Goal: Find specific page/section: Find specific page/section

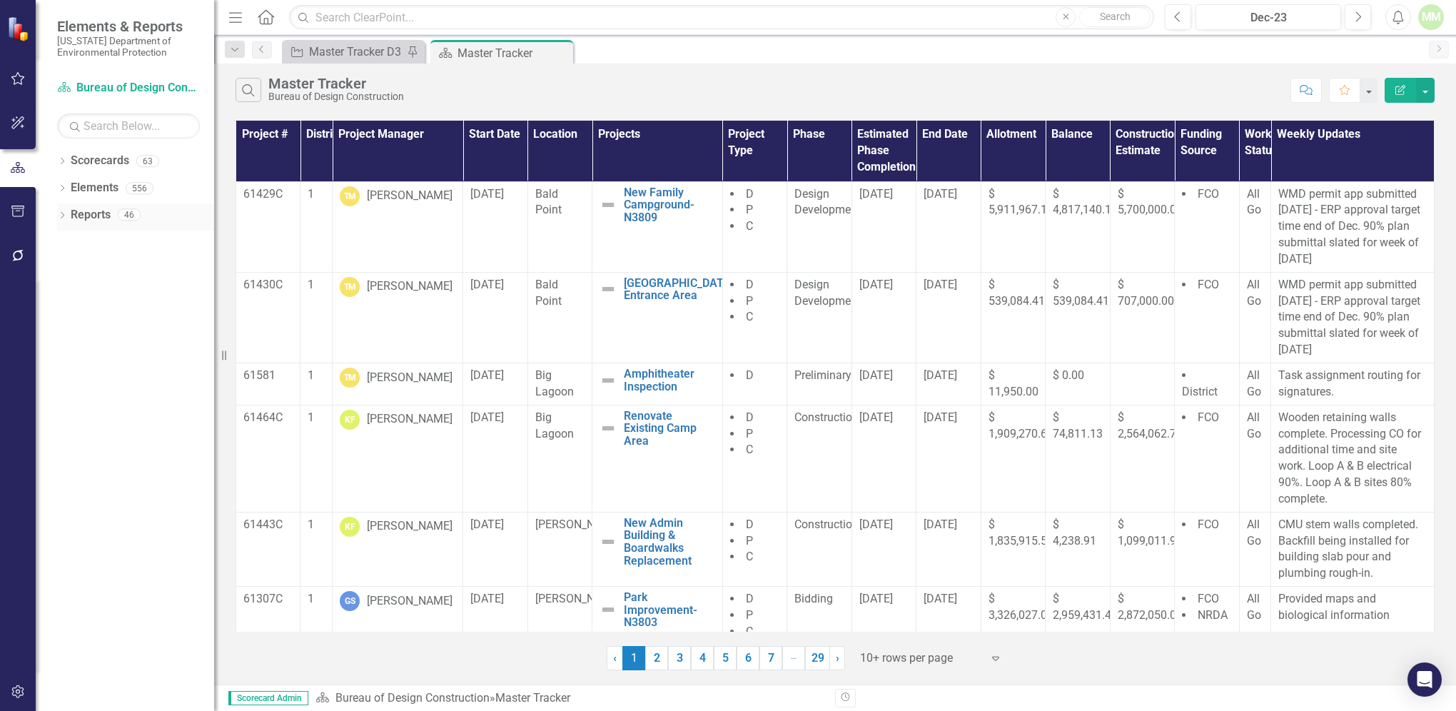
click at [80, 213] on link "Reports" at bounding box center [91, 215] width 40 height 16
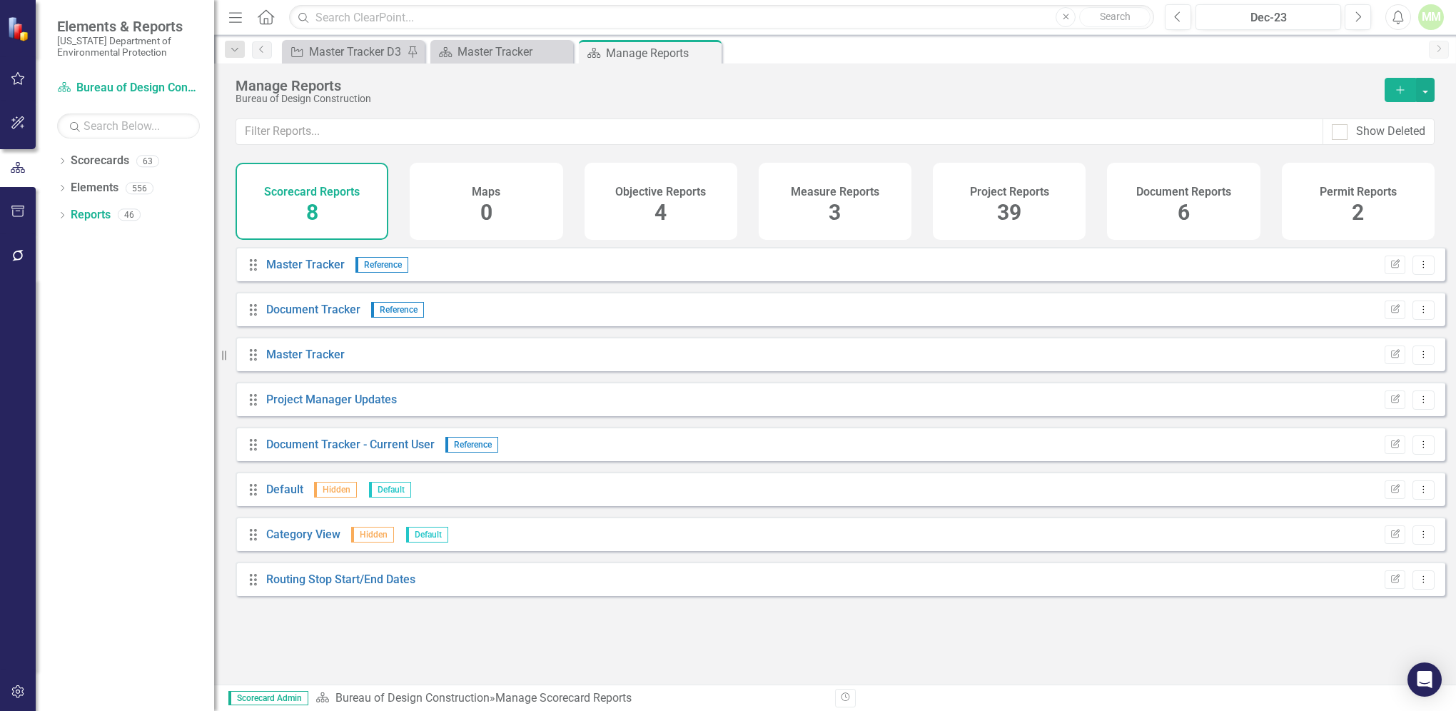
click at [997, 216] on span "39" at bounding box center [1009, 212] width 24 height 25
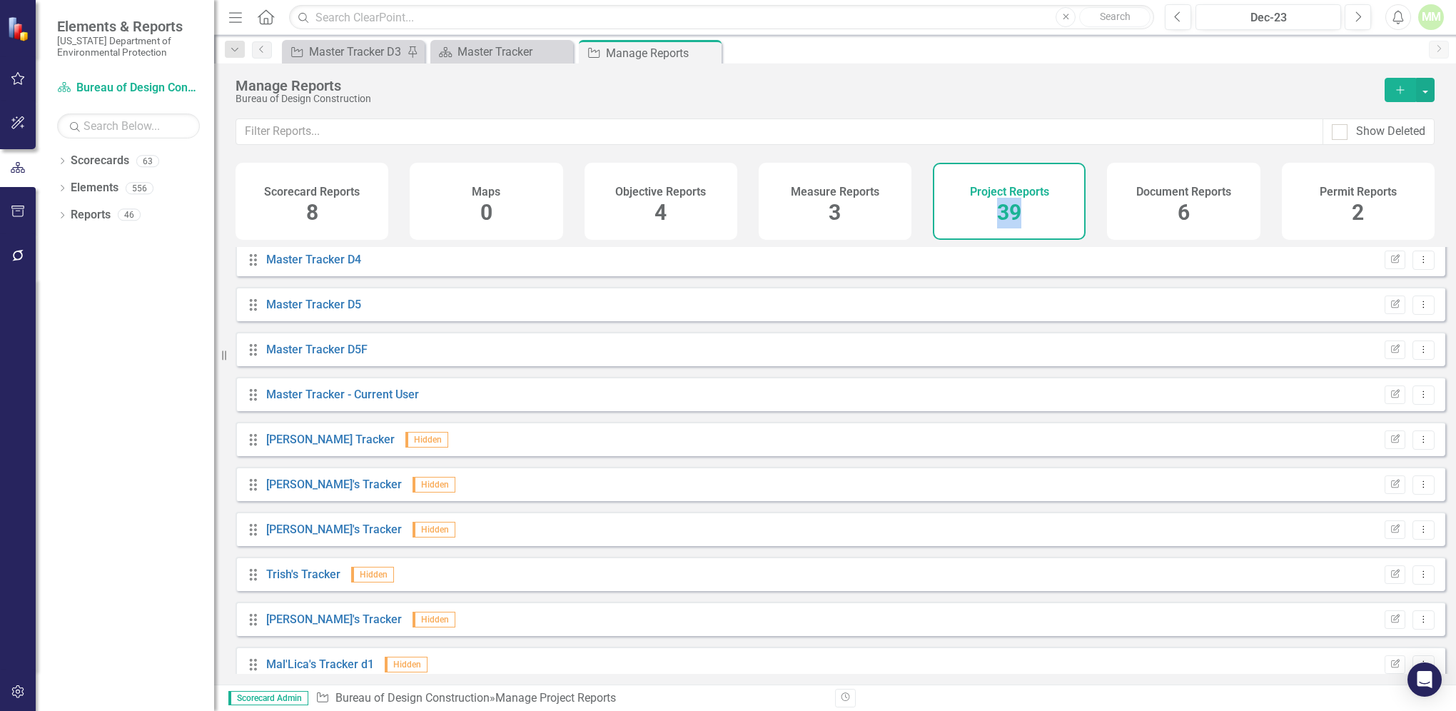
scroll to position [842, 0]
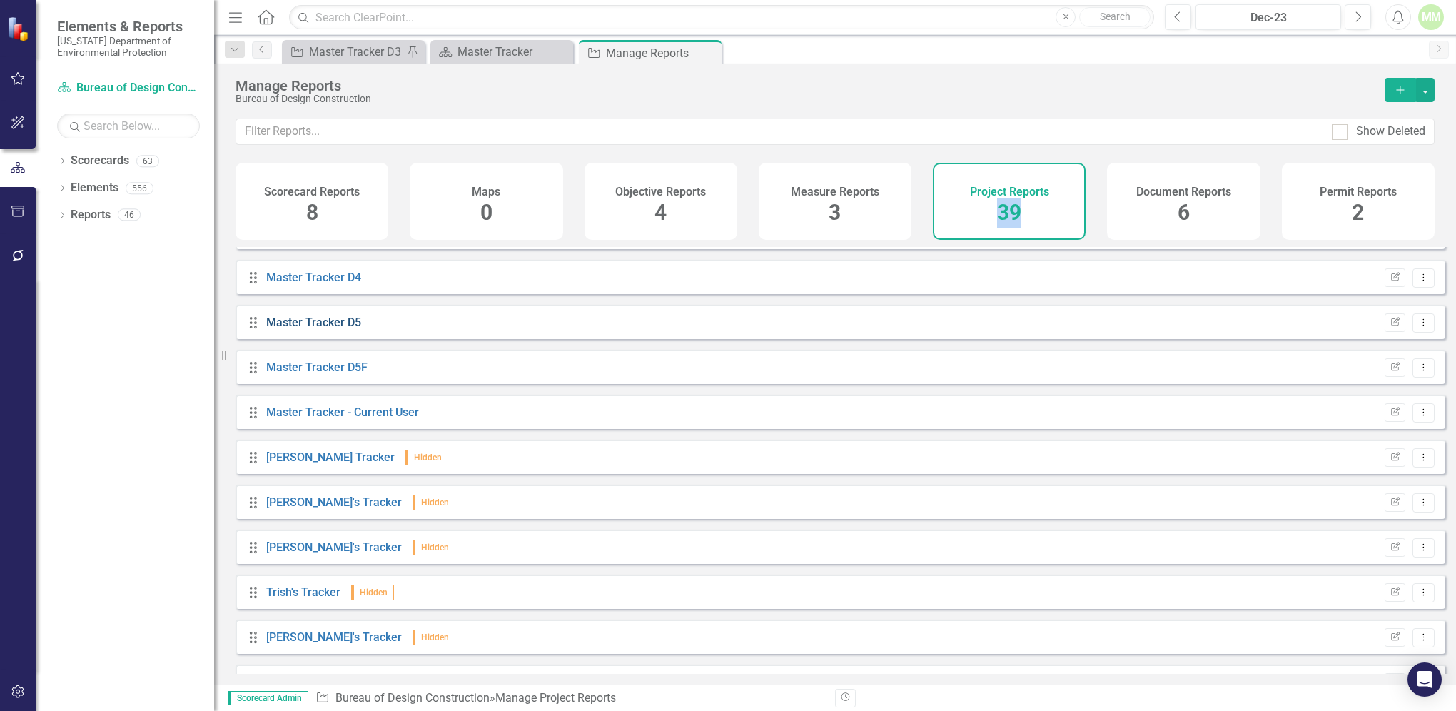
click at [308, 329] on link "Master Tracker D5" at bounding box center [313, 322] width 95 height 14
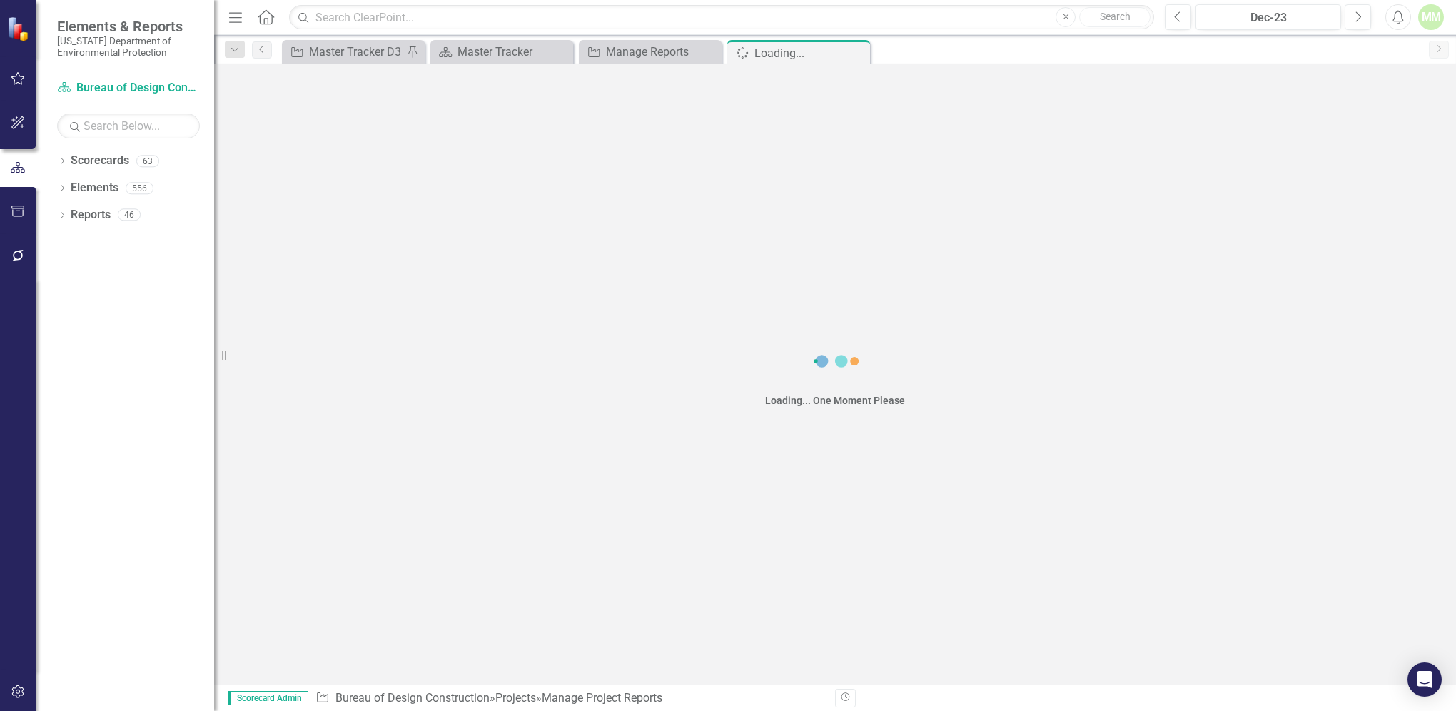
click at [308, 333] on div "Loading... One Moment Please" at bounding box center [835, 374] width 1242 height 621
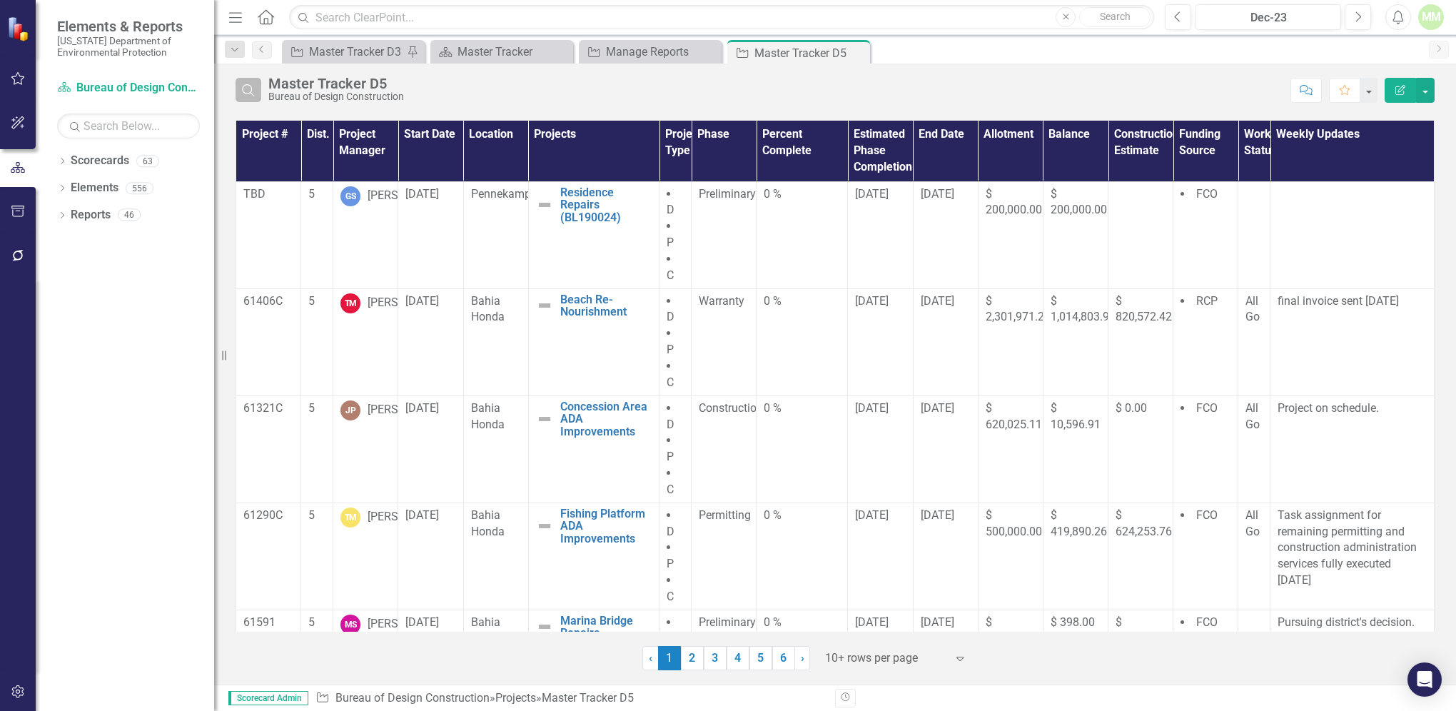
click at [251, 90] on icon "Search" at bounding box center [249, 90] width 16 height 13
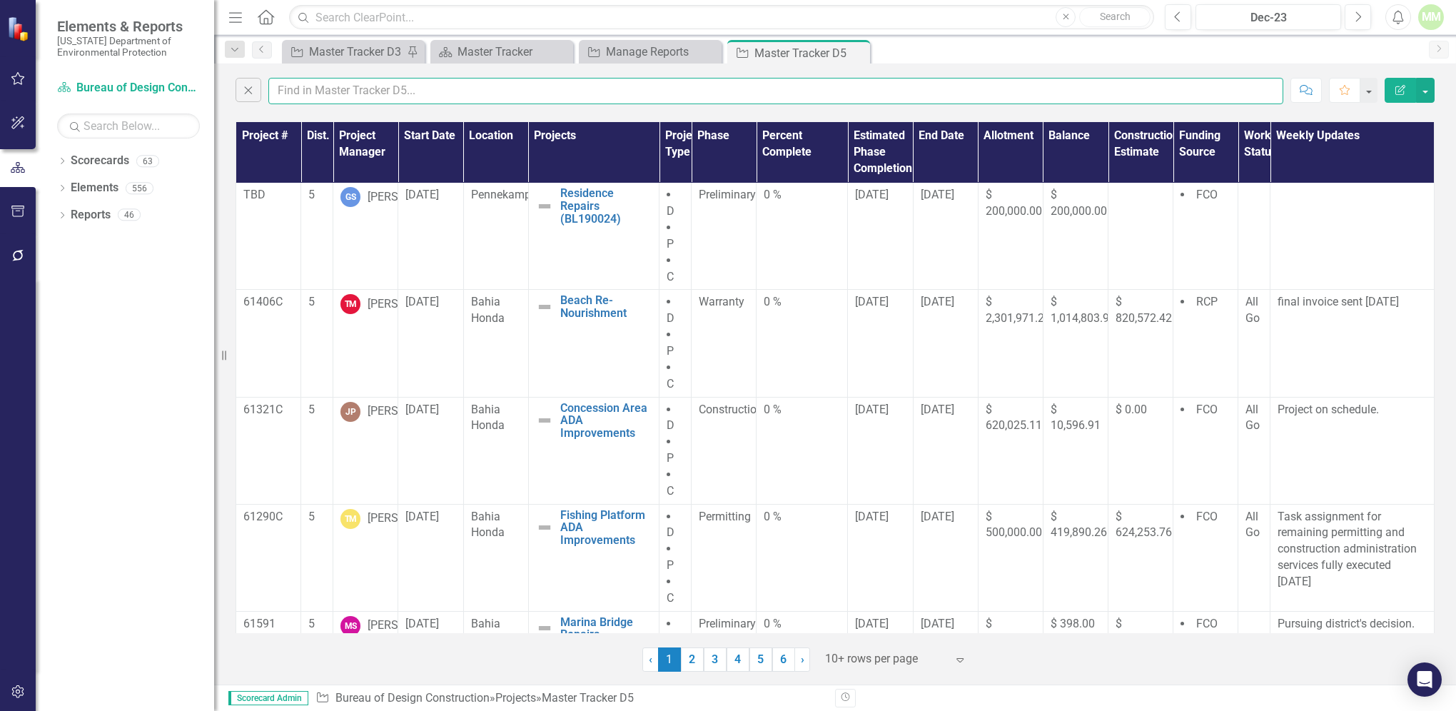
click at [295, 95] on input "text" at bounding box center [775, 91] width 1015 height 26
type input "[PERSON_NAME]"
